Goal: Task Accomplishment & Management: Use online tool/utility

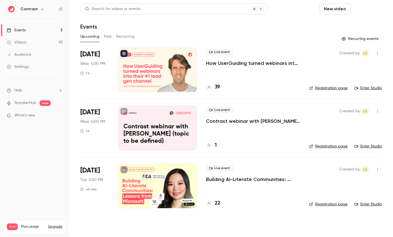
click at [373, 6] on button "Schedule" at bounding box center [367, 8] width 29 height 11
click at [346, 24] on div "One time event" at bounding box center [356, 24] width 42 height 6
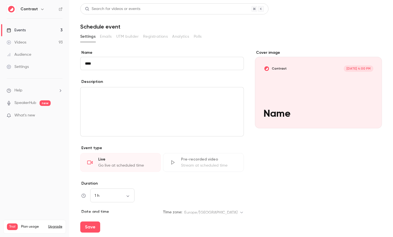
type input "****"
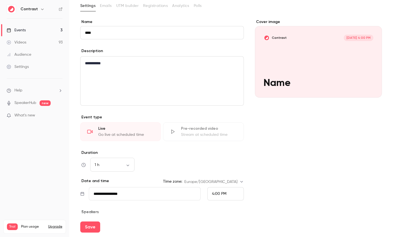
scroll to position [43, 0]
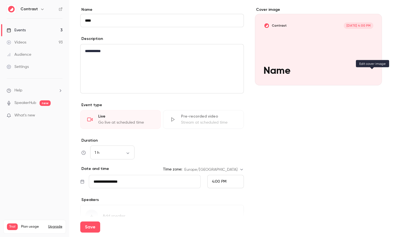
click at [373, 77] on icon "Cover image" at bounding box center [372, 75] width 6 height 4
click at [184, 115] on div "Pre-recorded video" at bounding box center [209, 116] width 56 height 6
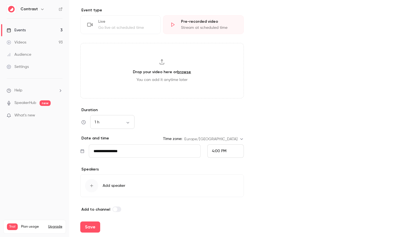
scroll to position [142, 0]
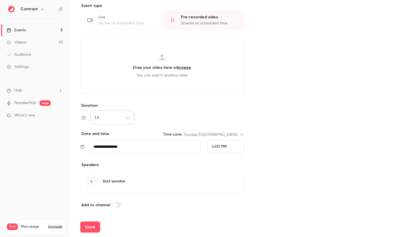
click at [111, 114] on div "1 h ** ​" at bounding box center [112, 117] width 44 height 13
click at [130, 115] on body "**********" at bounding box center [196, 118] width 393 height 237
click at [159, 110] on div at bounding box center [196, 118] width 393 height 237
click at [125, 166] on p "Speakers" at bounding box center [162, 165] width 164 height 6
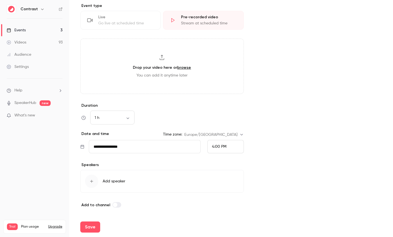
click at [124, 177] on button "Add speaker" at bounding box center [162, 181] width 164 height 23
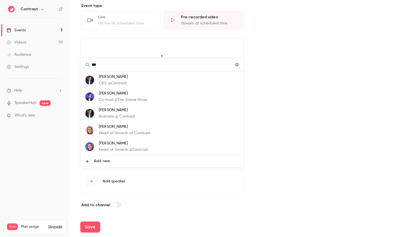
scroll to position [33, 0]
type input "***"
click at [138, 126] on p "Maxim Poulsen" at bounding box center [124, 126] width 51 height 6
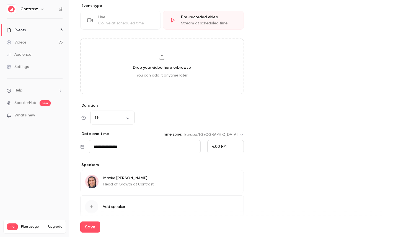
scroll to position [167, 0]
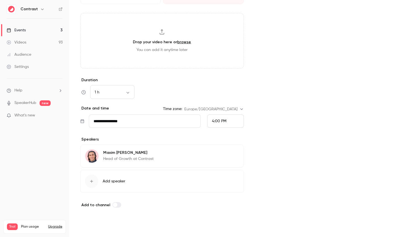
click at [91, 227] on button "Save" at bounding box center [90, 226] width 20 height 11
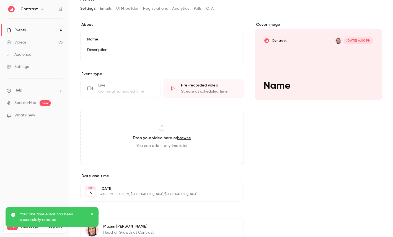
scroll to position [92, 0]
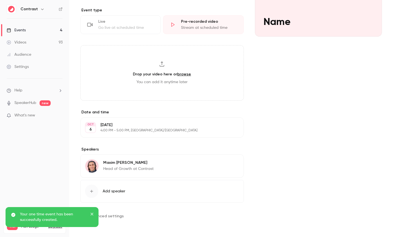
click at [115, 213] on span "Advanced settings" at bounding box center [106, 216] width 36 height 6
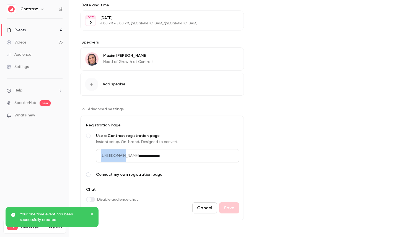
drag, startPoint x: 124, startPoint y: 154, endPoint x: 198, endPoint y: 154, distance: 74.4
click at [198, 154] on div "**********" at bounding box center [167, 155] width 143 height 13
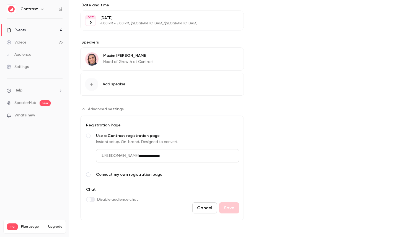
click at [89, 174] on span "Advanced settings" at bounding box center [88, 174] width 4 height 4
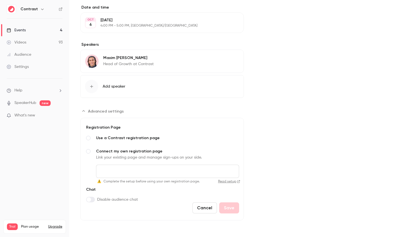
click at [149, 172] on input "Connect my own registration page Link your existing page and manage sign-ups on…" at bounding box center [167, 170] width 143 height 13
click at [162, 167] on input "Connect my own registration page Link your existing page and manage sign-ups on…" at bounding box center [167, 170] width 143 height 13
drag, startPoint x: 109, startPoint y: 181, endPoint x: 164, endPoint y: 181, distance: 54.8
click at [139, 176] on input "Connect my own registration page Link your existing page and manage sign-ups on…" at bounding box center [167, 170] width 143 height 13
click at [123, 170] on input "Connect my own registration page Link your existing page and manage sign-ups on…" at bounding box center [167, 170] width 143 height 13
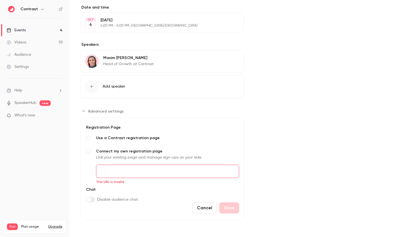
click at [262, 149] on div "Cover image Contrast Oct 6, 4:00 PM Name" at bounding box center [318, 37] width 127 height 366
click at [87, 139] on span "Advanced settings" at bounding box center [88, 138] width 4 height 4
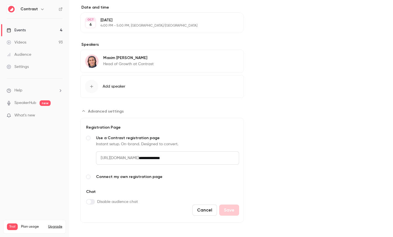
click at [89, 177] on span "Advanced settings" at bounding box center [88, 176] width 4 height 4
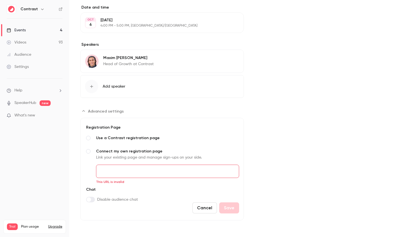
click at [130, 173] on input "Connect my own registration page Link your existing page and manage sign-ups on…" at bounding box center [167, 170] width 143 height 13
click at [203, 203] on button "Cancel" at bounding box center [204, 207] width 25 height 11
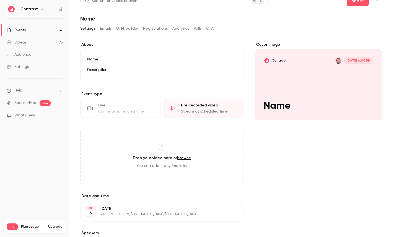
scroll to position [0, 0]
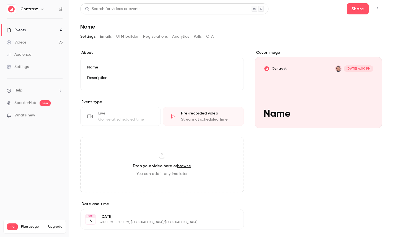
click at [176, 130] on section "Event type Live Go live at scheduled time Pre-recorded video Stream at schedule…" at bounding box center [162, 145] width 164 height 93
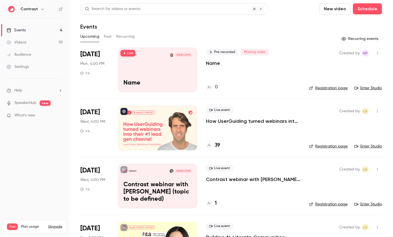
click at [20, 67] on div "Settings" at bounding box center [18, 67] width 22 height 6
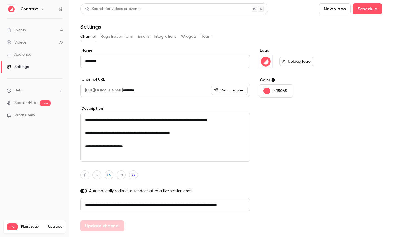
scroll to position [0, 31]
drag, startPoint x: 104, startPoint y: 206, endPoint x: 220, endPoint y: 206, distance: 115.7
click at [220, 206] on input "**********" at bounding box center [165, 204] width 170 height 13
click at [121, 35] on button "Registration form" at bounding box center [116, 36] width 33 height 9
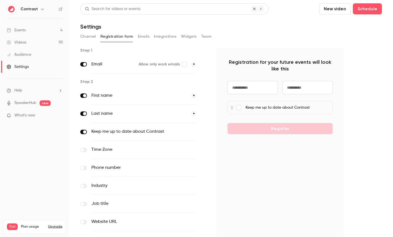
click at [145, 36] on button "Emails" at bounding box center [144, 36] width 12 height 9
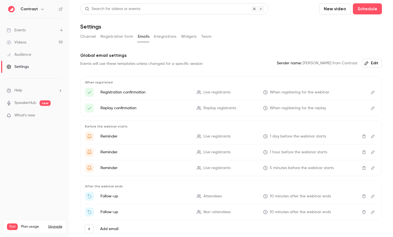
scroll to position [24, 0]
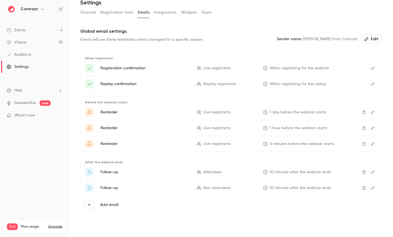
click at [21, 27] on div "Events" at bounding box center [16, 30] width 19 height 6
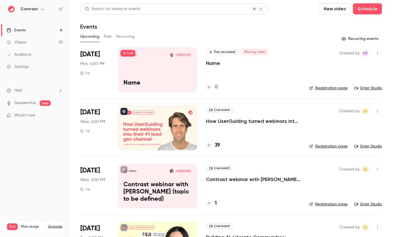
click at [173, 64] on div "Contrast [DATE] 4:00 PM Name" at bounding box center [157, 70] width 79 height 44
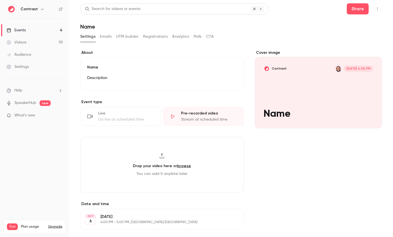
click at [109, 36] on button "Emails" at bounding box center [106, 36] width 12 height 9
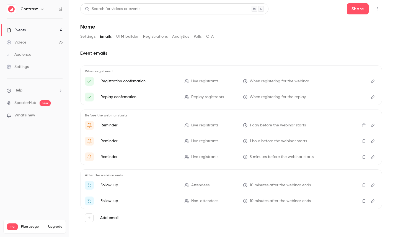
click at [85, 32] on div "Search for videos or events Share Name Settings Emails UTM builder Registration…" at bounding box center [231, 120] width 302 height 234
click at [85, 39] on button "Settings" at bounding box center [87, 36] width 15 height 9
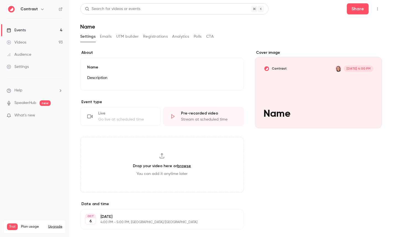
click at [379, 7] on icon "button" at bounding box center [377, 9] width 4 height 4
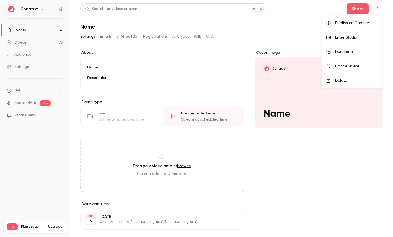
click at [345, 37] on div "Enter Studio" at bounding box center [356, 38] width 42 height 6
